Goal: Task Accomplishment & Management: Use online tool/utility

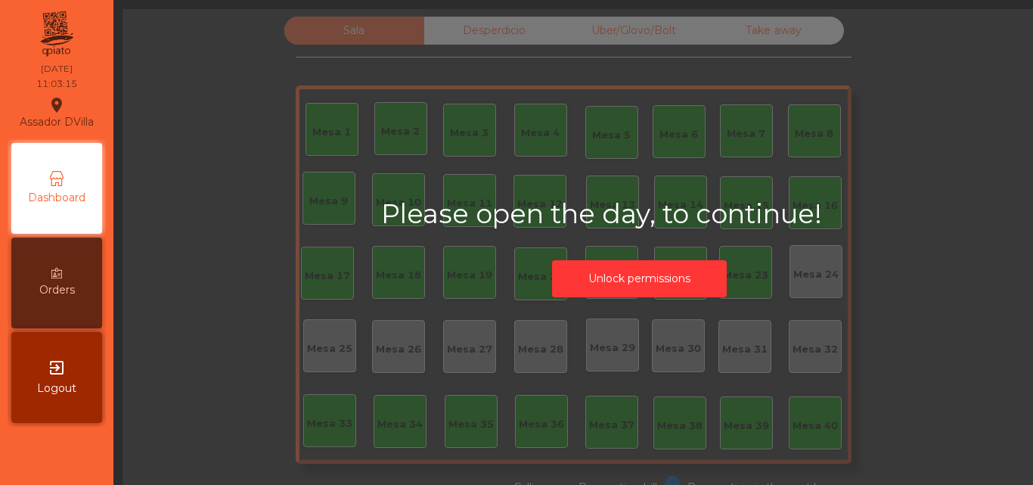
click at [619, 308] on div "Please open the day, to continue! Unlock permissions" at bounding box center [639, 251] width 1033 height 485
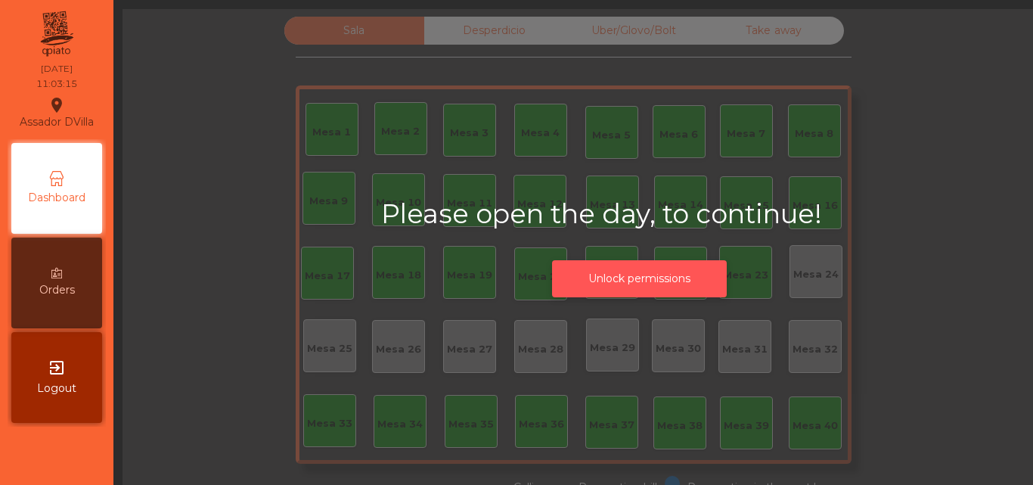
click at [572, 289] on button "Unlock permissions" at bounding box center [639, 278] width 175 height 37
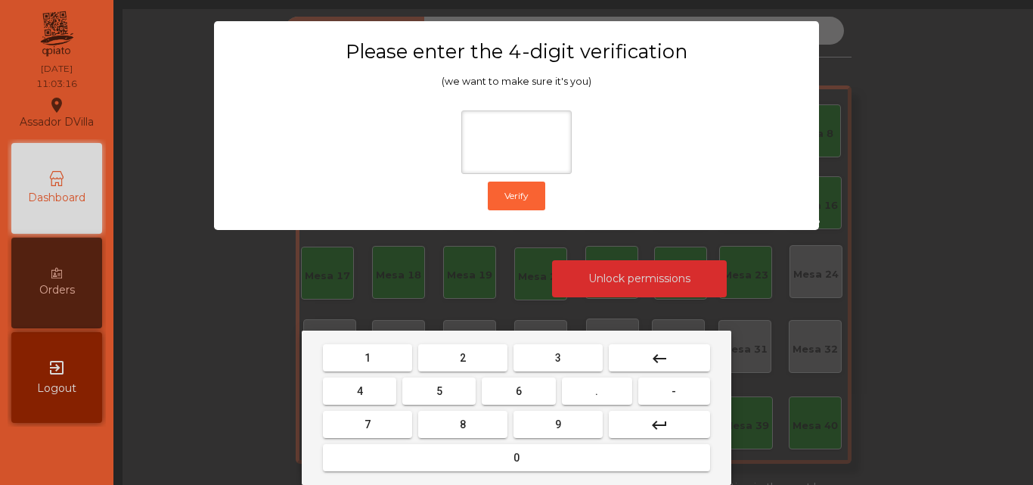
click at [463, 350] on button "2" at bounding box center [462, 357] width 89 height 27
click at [380, 386] on button "4" at bounding box center [359, 390] width 73 height 27
drag, startPoint x: 491, startPoint y: 384, endPoint x: 502, endPoint y: 393, distance: 13.5
click at [492, 386] on button "6" at bounding box center [518, 390] width 73 height 27
click at [539, 421] on button "9" at bounding box center [558, 424] width 89 height 27
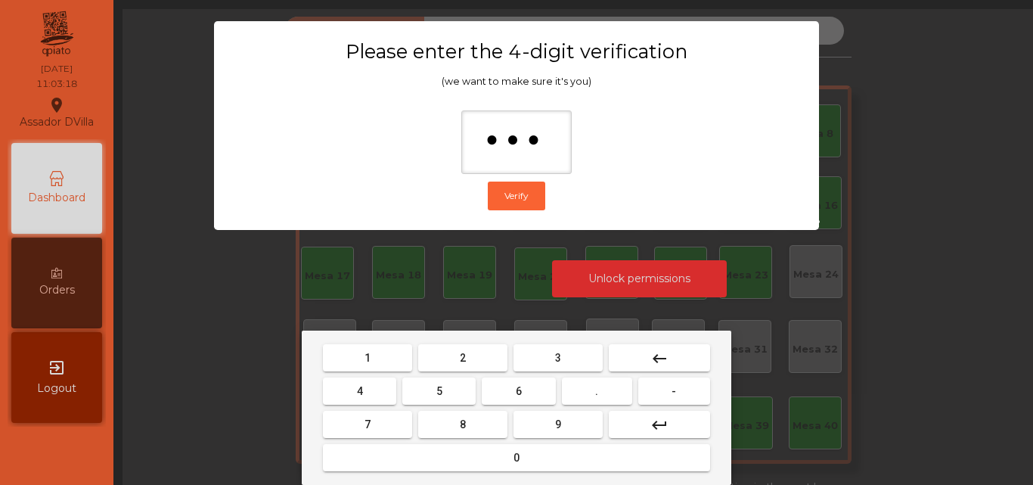
type input "****"
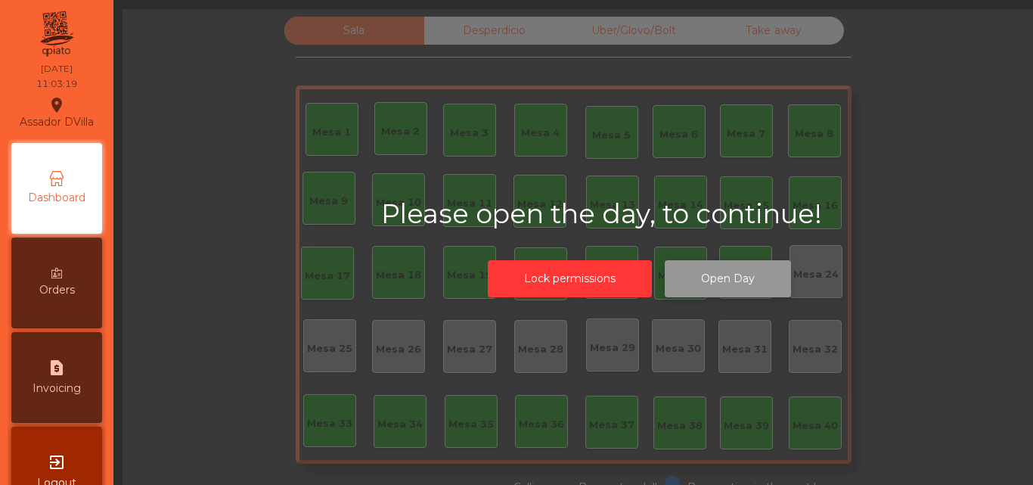
click at [716, 272] on button "Open Day" at bounding box center [728, 278] width 126 height 37
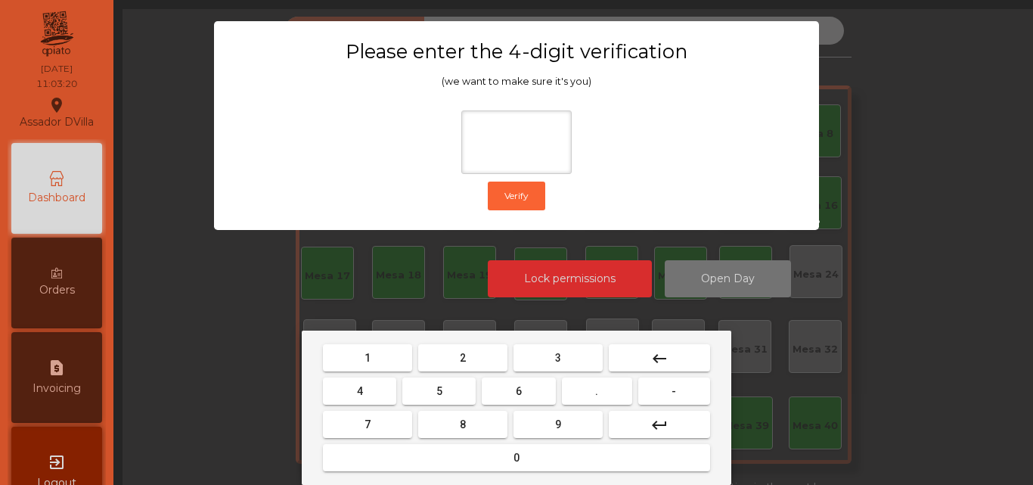
click at [464, 353] on span "2" at bounding box center [463, 358] width 6 height 12
drag, startPoint x: 344, startPoint y: 393, endPoint x: 397, endPoint y: 394, distance: 53.0
click at [344, 393] on button "4" at bounding box center [359, 390] width 73 height 27
click at [521, 389] on span "6" at bounding box center [519, 391] width 6 height 12
type input "***"
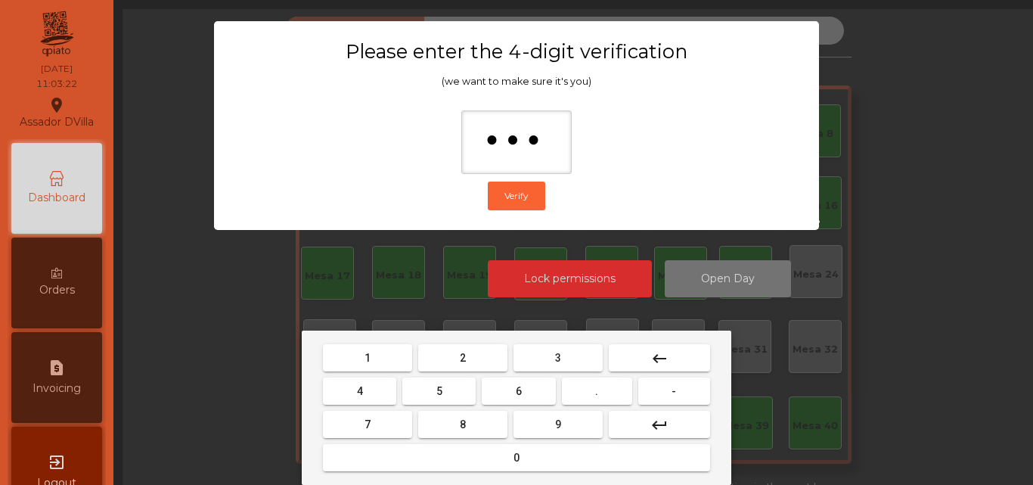
click at [545, 426] on button "9" at bounding box center [558, 424] width 89 height 27
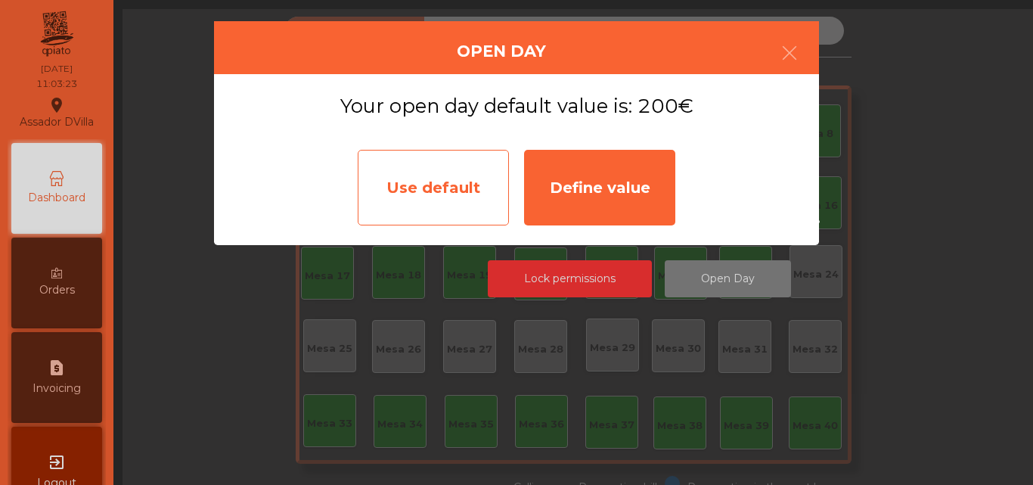
click at [437, 199] on div "Use default" at bounding box center [433, 188] width 151 height 76
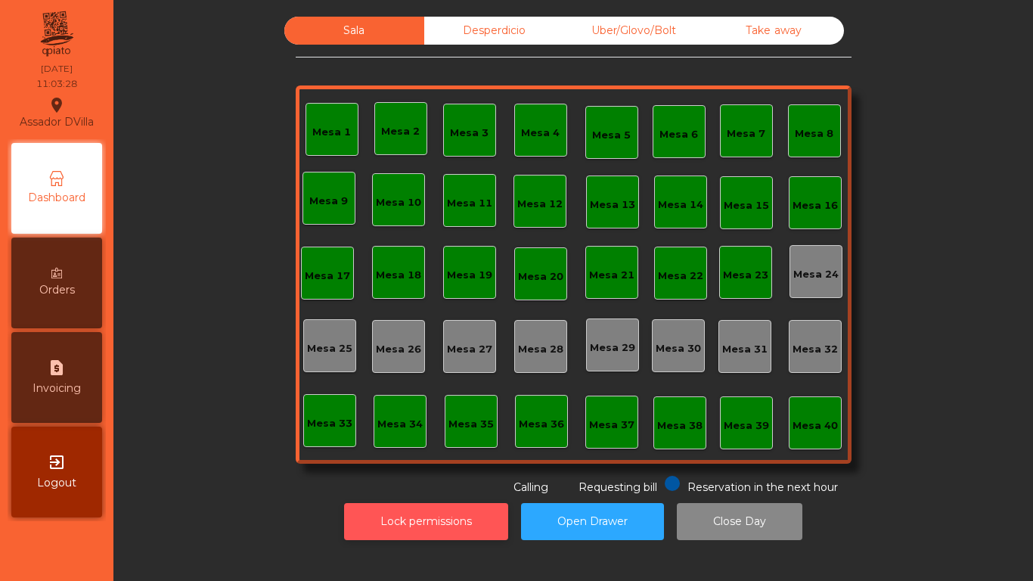
click at [394, 484] on button "Lock permissions" at bounding box center [426, 521] width 164 height 37
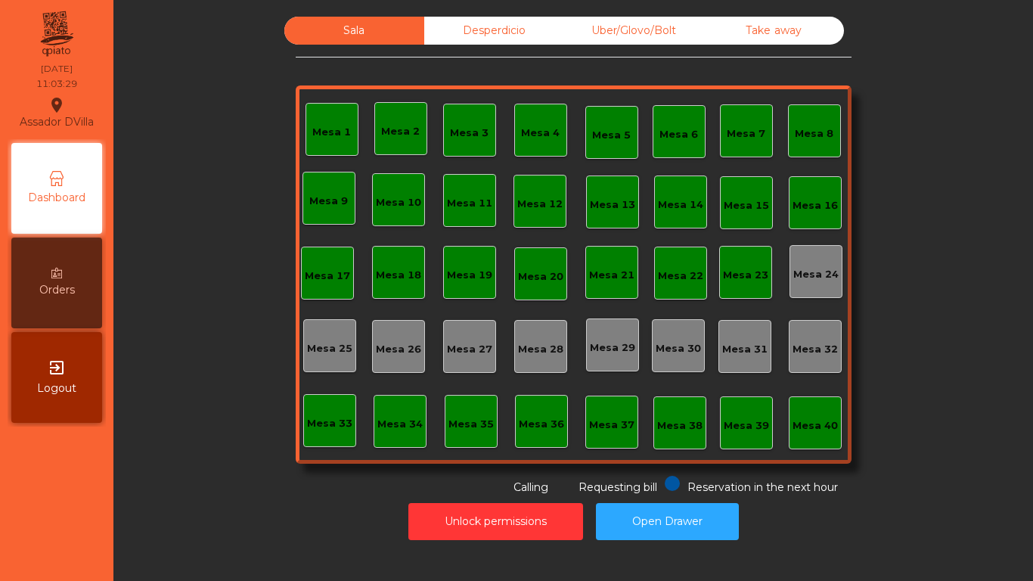
click at [483, 22] on div "Desperdicio" at bounding box center [494, 31] width 140 height 28
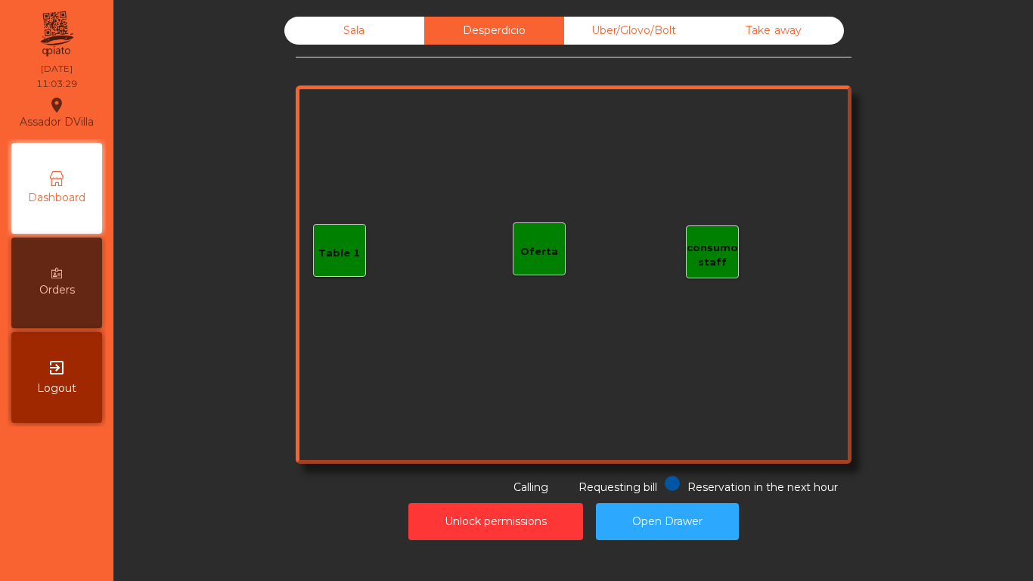
click at [576, 30] on div "Uber/Glovo/Bolt" at bounding box center [634, 31] width 140 height 28
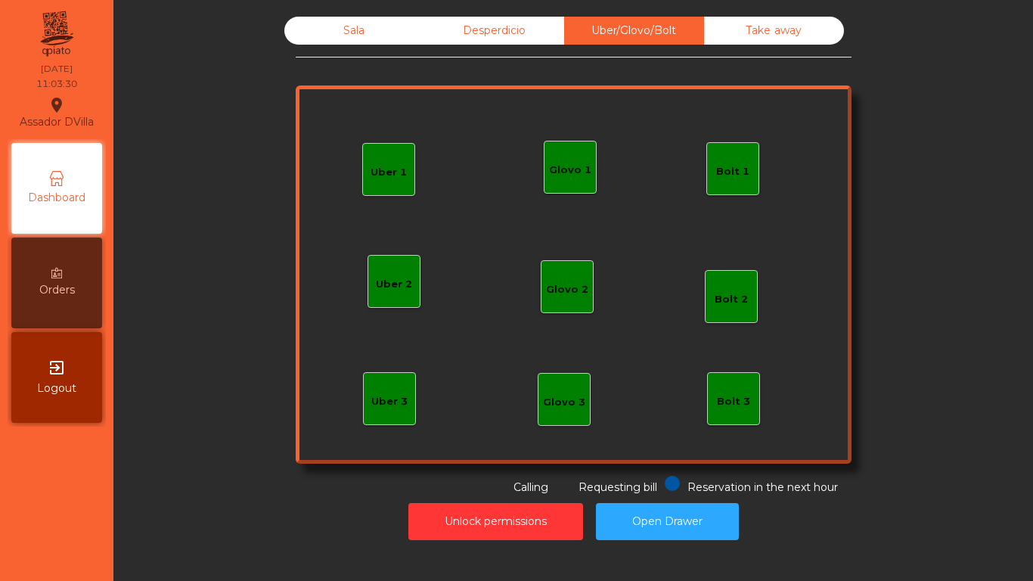
click at [729, 39] on div "Take away" at bounding box center [774, 31] width 140 height 28
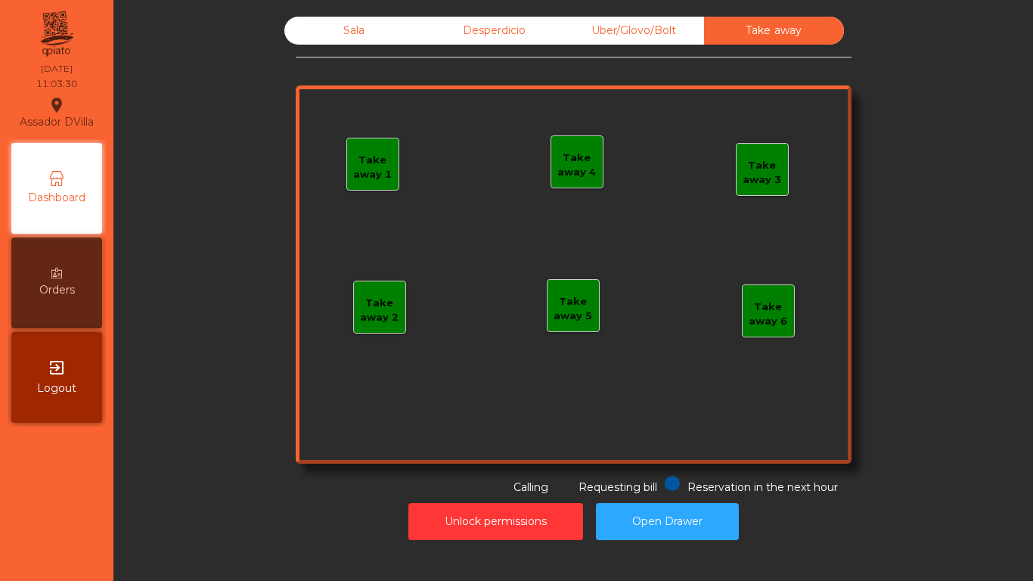
click at [301, 40] on div "Sala" at bounding box center [354, 31] width 140 height 28
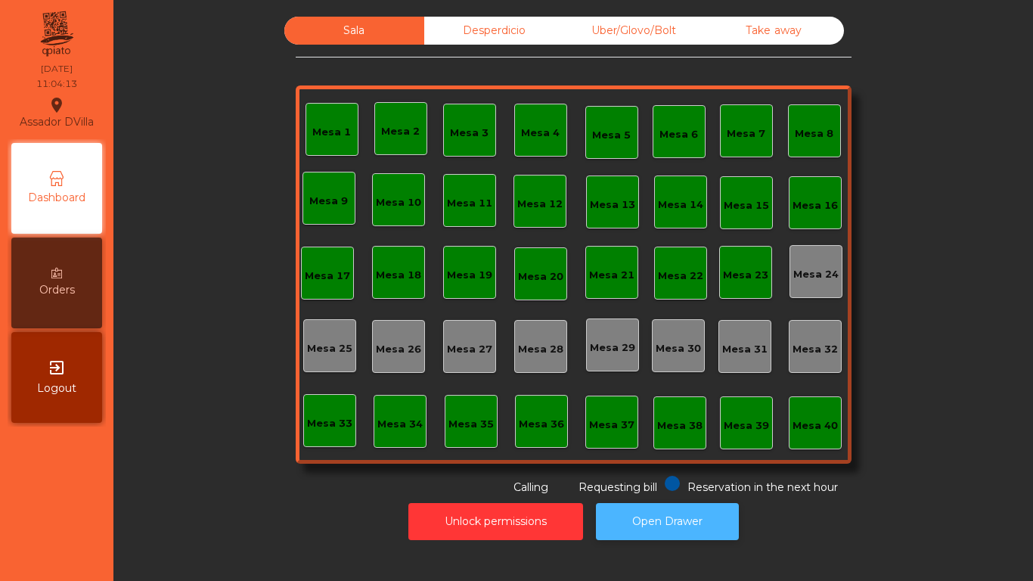
click at [684, 484] on button "Open Drawer" at bounding box center [667, 521] width 143 height 37
